Goal: Transaction & Acquisition: Purchase product/service

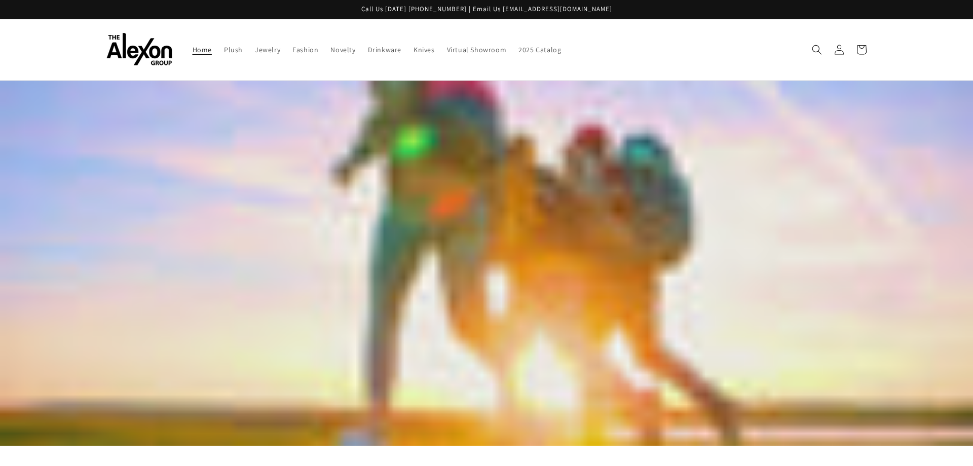
click at [205, 51] on span "Home" at bounding box center [201, 49] width 19 height 9
click at [338, 51] on span "Novelty" at bounding box center [342, 49] width 25 height 9
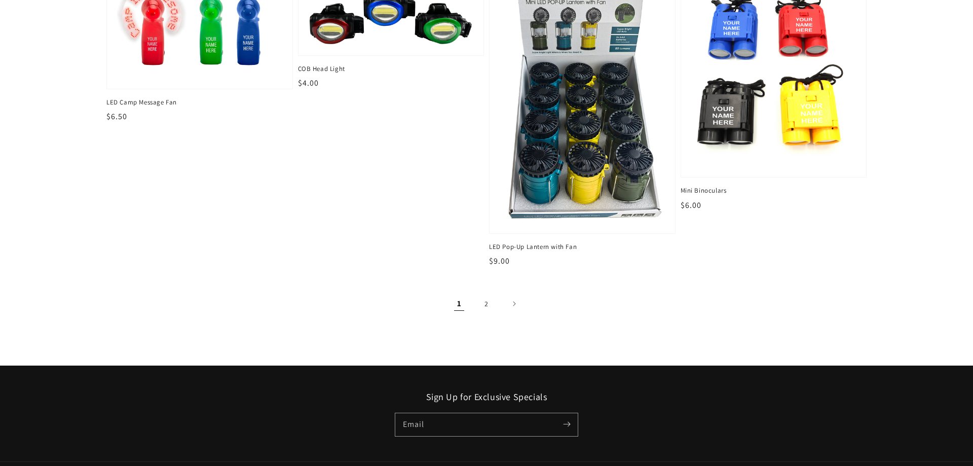
scroll to position [1550, 0]
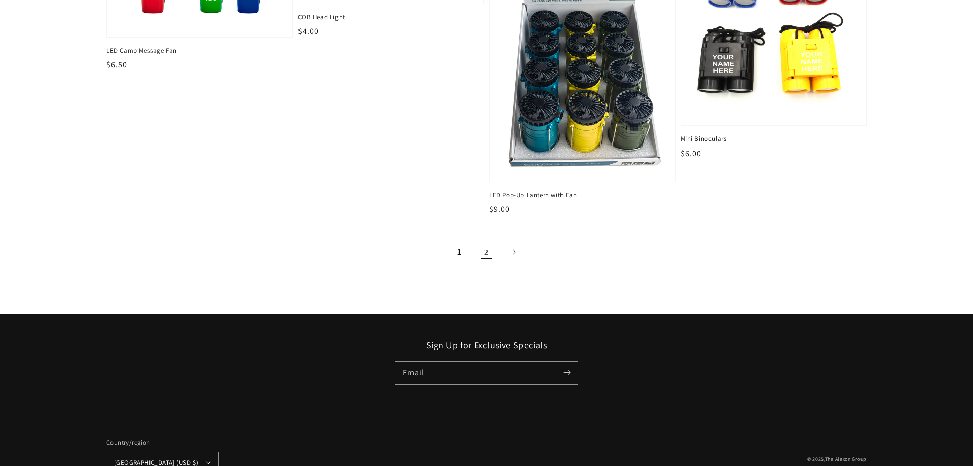
click at [487, 249] on link "2" at bounding box center [486, 252] width 22 height 22
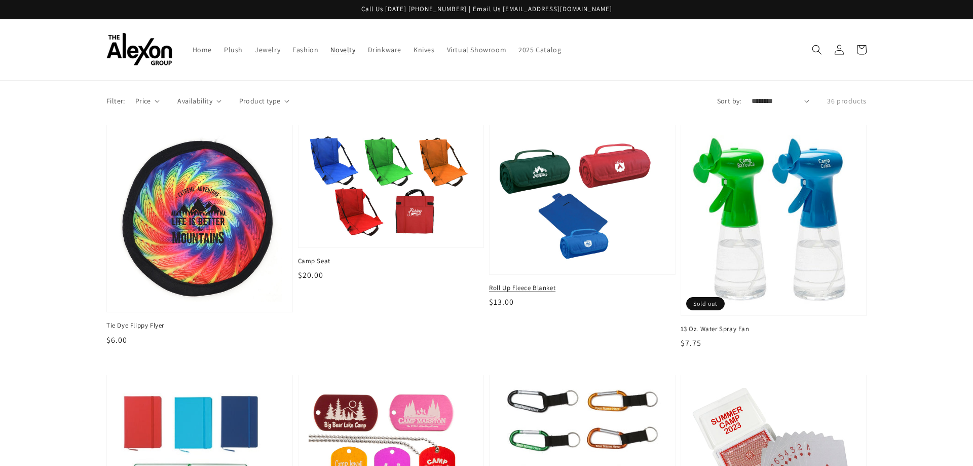
click at [536, 169] on img at bounding box center [582, 199] width 170 height 132
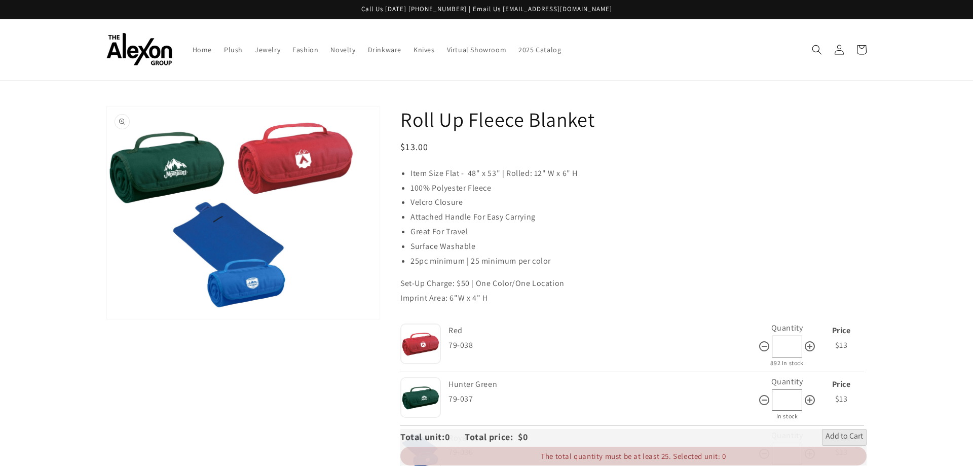
click at [122, 121] on button "Open media 1 in gallery view" at bounding box center [243, 212] width 273 height 212
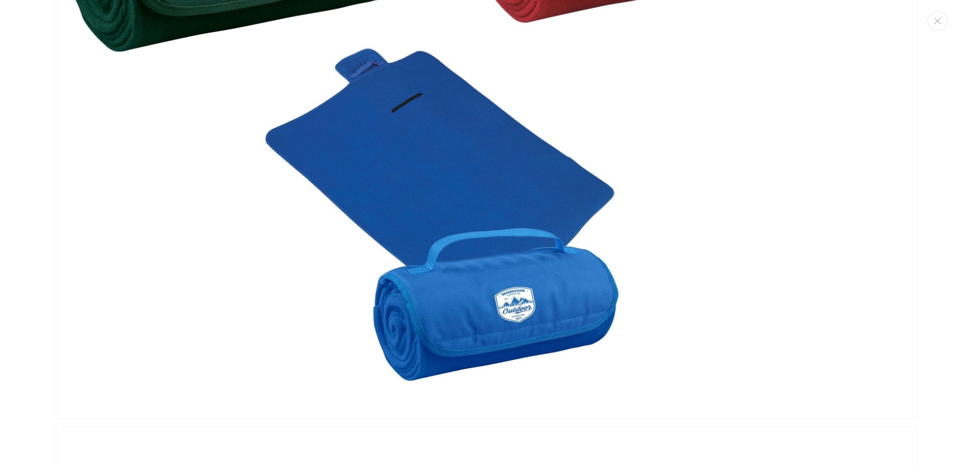
scroll to position [1134, 0]
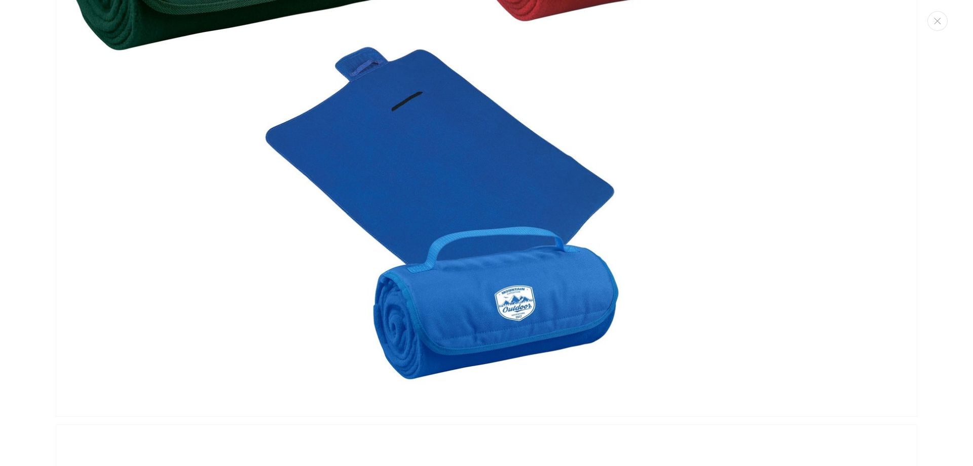
click at [412, 192] on img "Media gallery" at bounding box center [486, 81] width 861 height 672
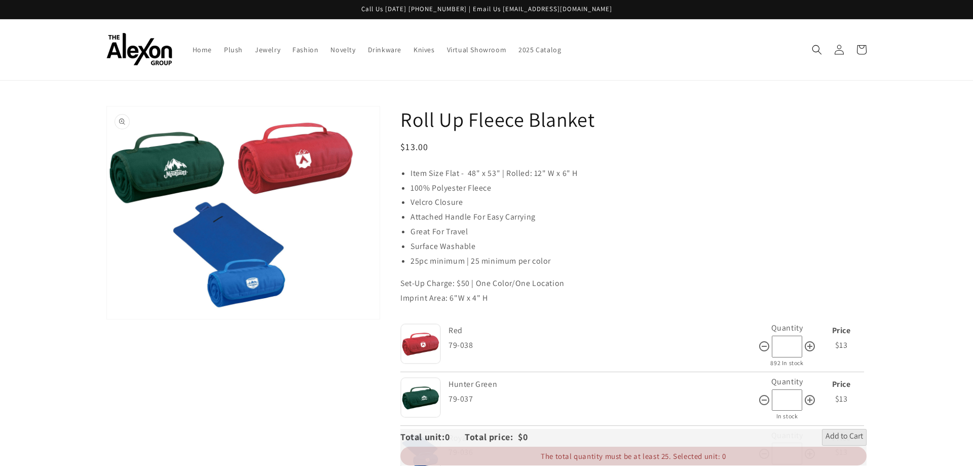
click at [122, 126] on button "Open media 1 in gallery view" at bounding box center [243, 212] width 273 height 212
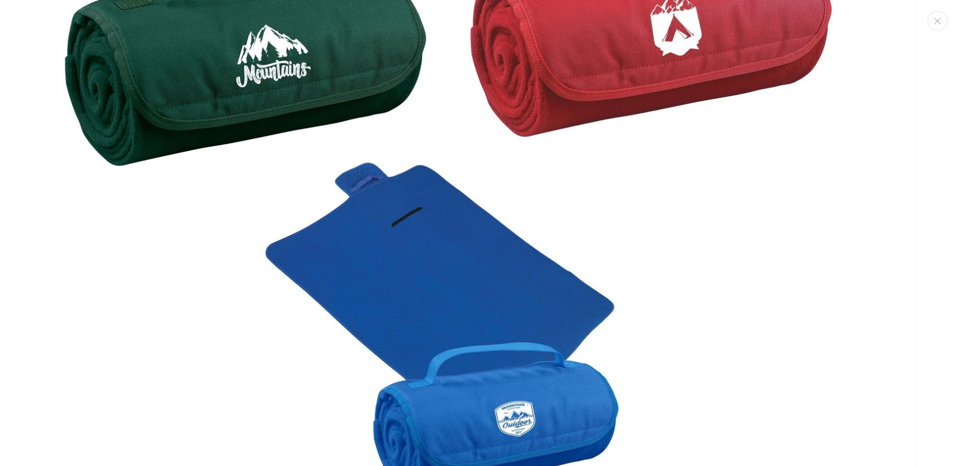
scroll to position [1085, 0]
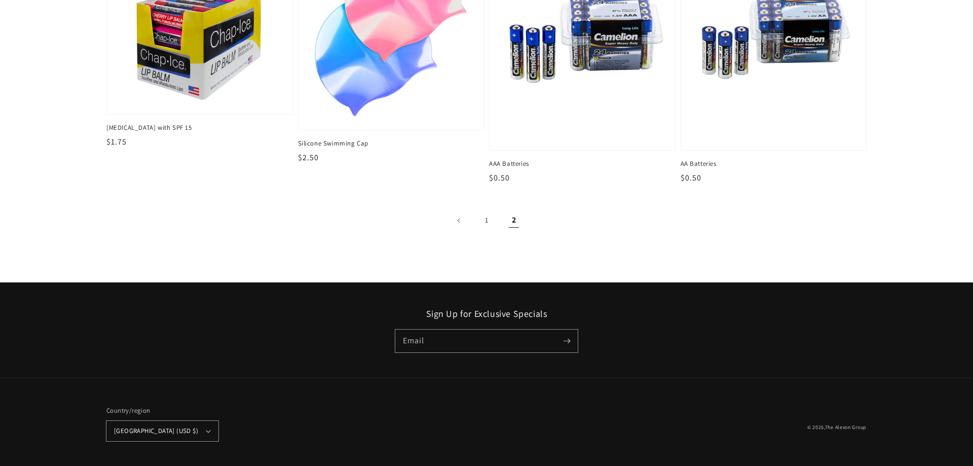
scroll to position [796, 0]
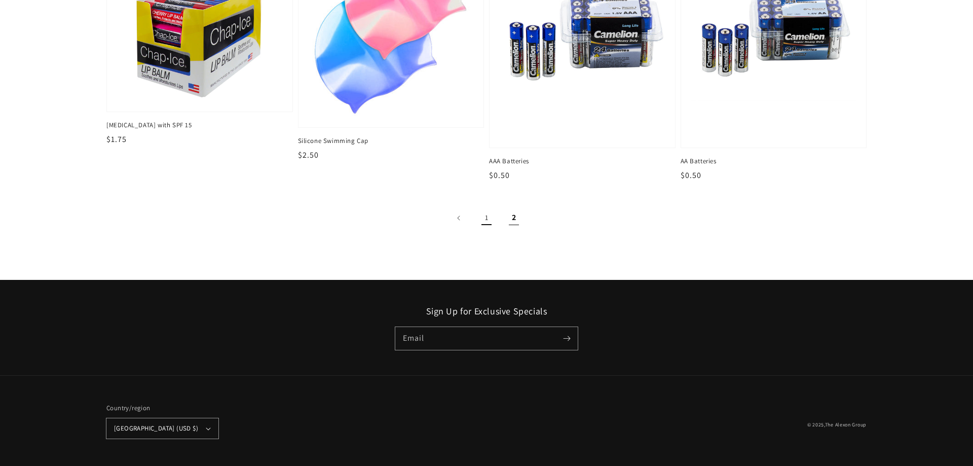
click at [491, 220] on link "1" at bounding box center [486, 218] width 22 height 22
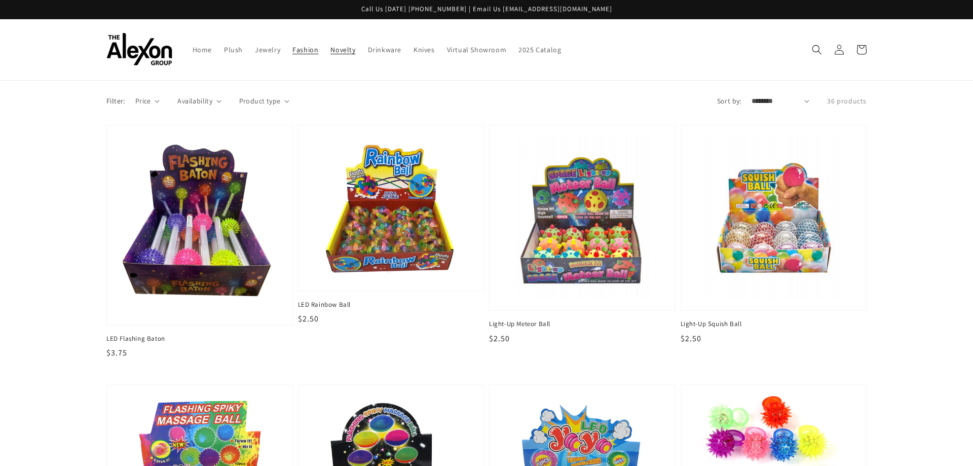
click at [302, 50] on span "Fashion" at bounding box center [305, 49] width 26 height 9
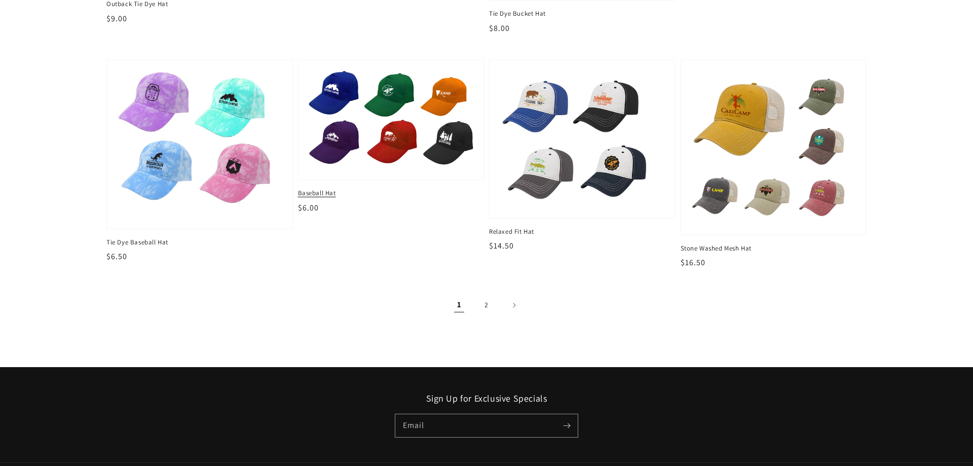
scroll to position [1343, 0]
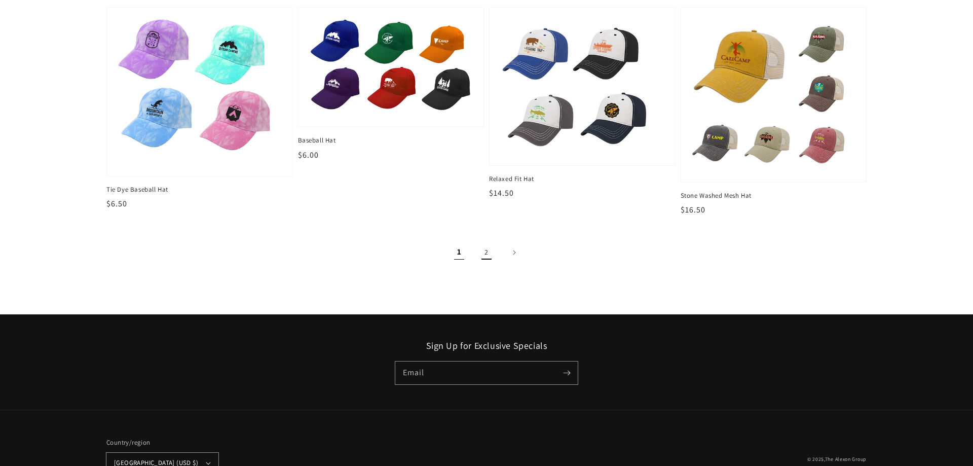
click at [488, 250] on link "2" at bounding box center [486, 252] width 22 height 22
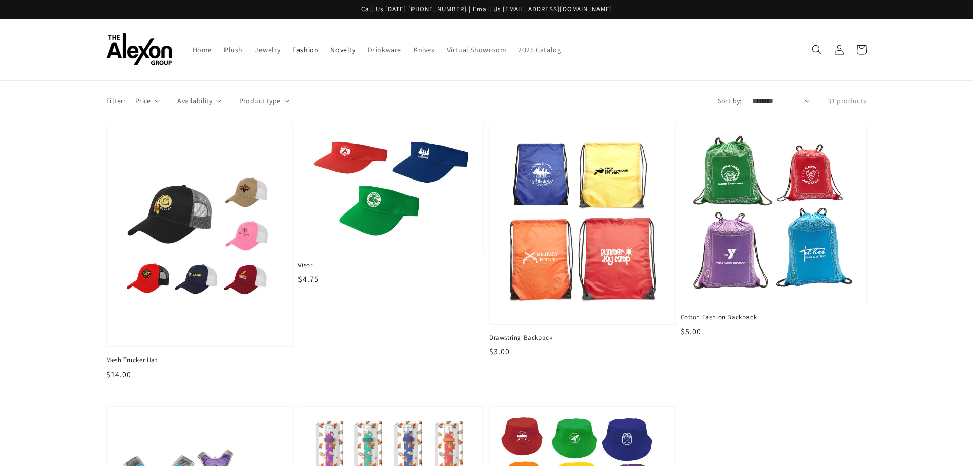
click at [347, 52] on span "Novelty" at bounding box center [342, 49] width 25 height 9
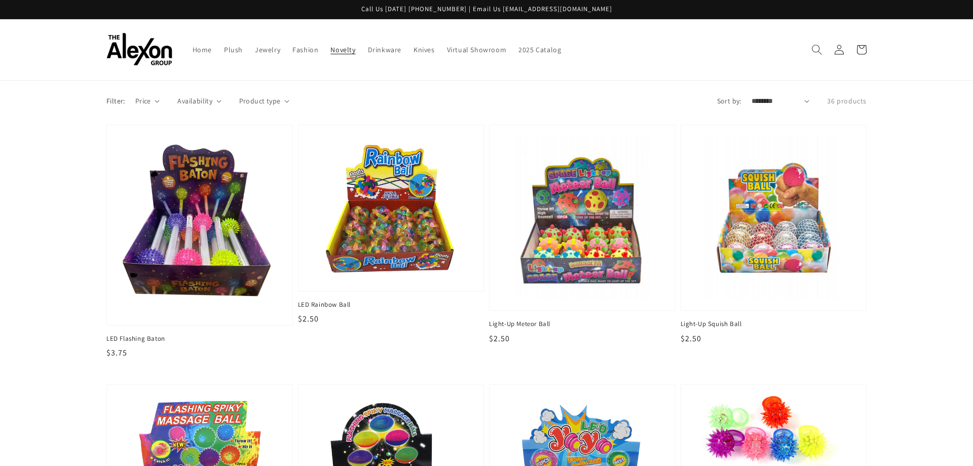
click at [816, 50] on icon "Search" at bounding box center [816, 49] width 11 height 11
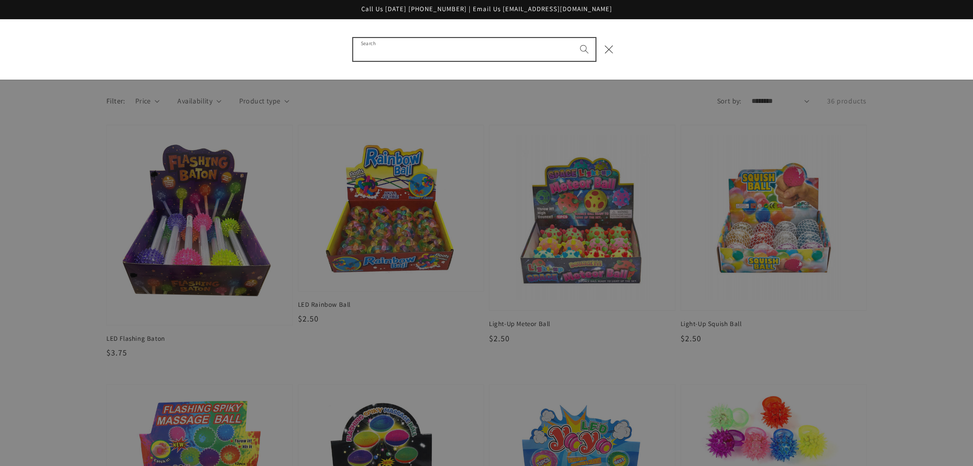
click at [480, 53] on input "Search" at bounding box center [474, 49] width 242 height 23
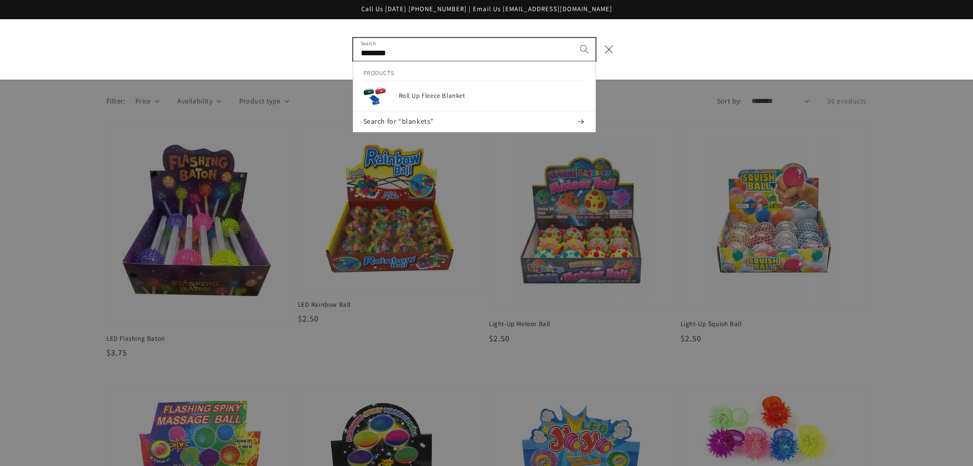
type input "********"
click at [573, 38] on button "Search" at bounding box center [584, 49] width 22 height 22
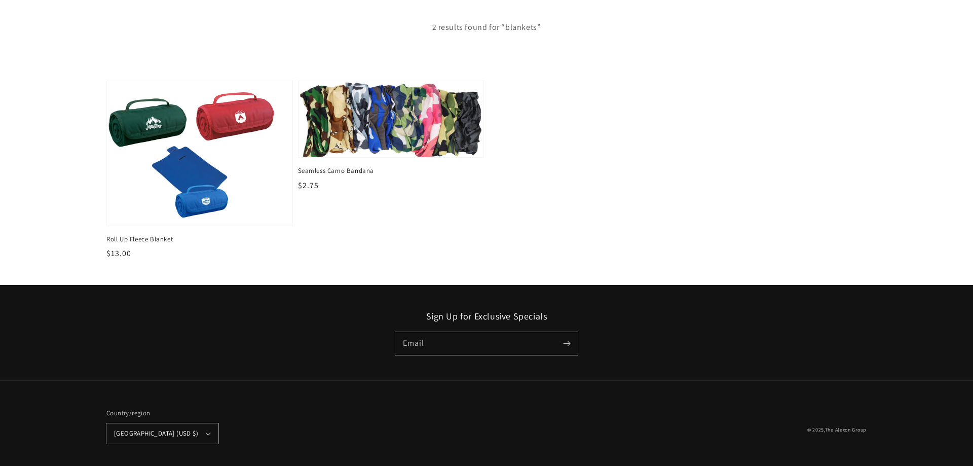
scroll to position [170, 0]
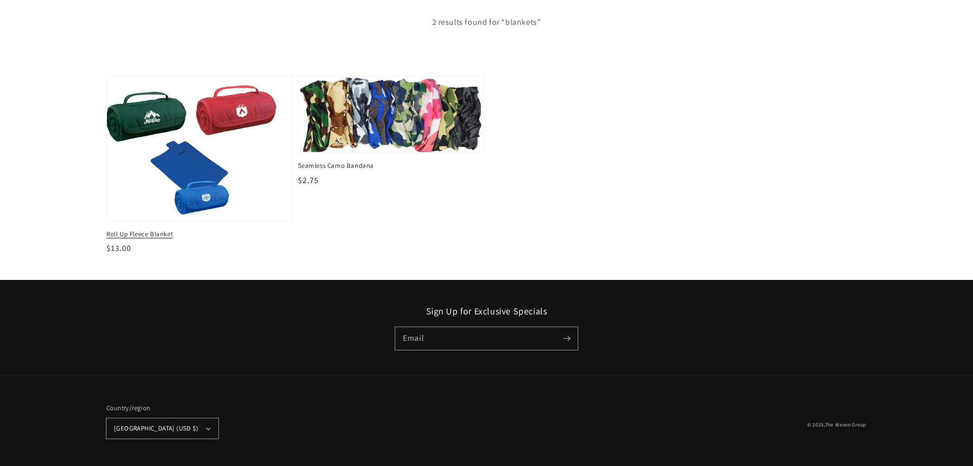
click at [237, 111] on img at bounding box center [199, 148] width 190 height 149
